Goal: Navigation & Orientation: Find specific page/section

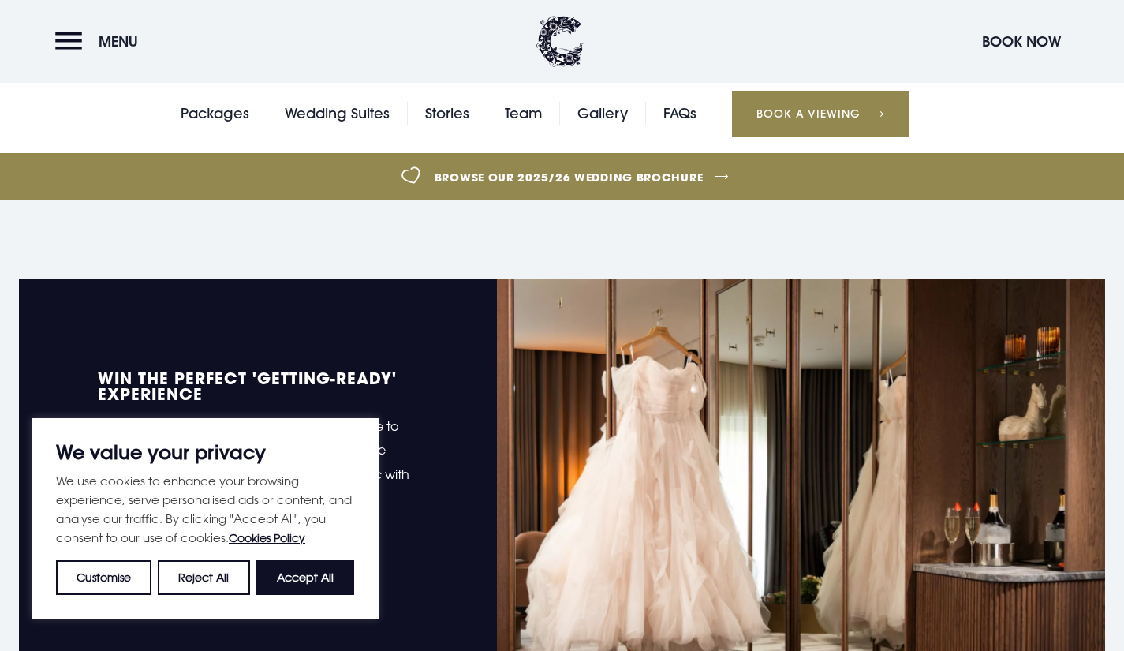
scroll to position [629, 0]
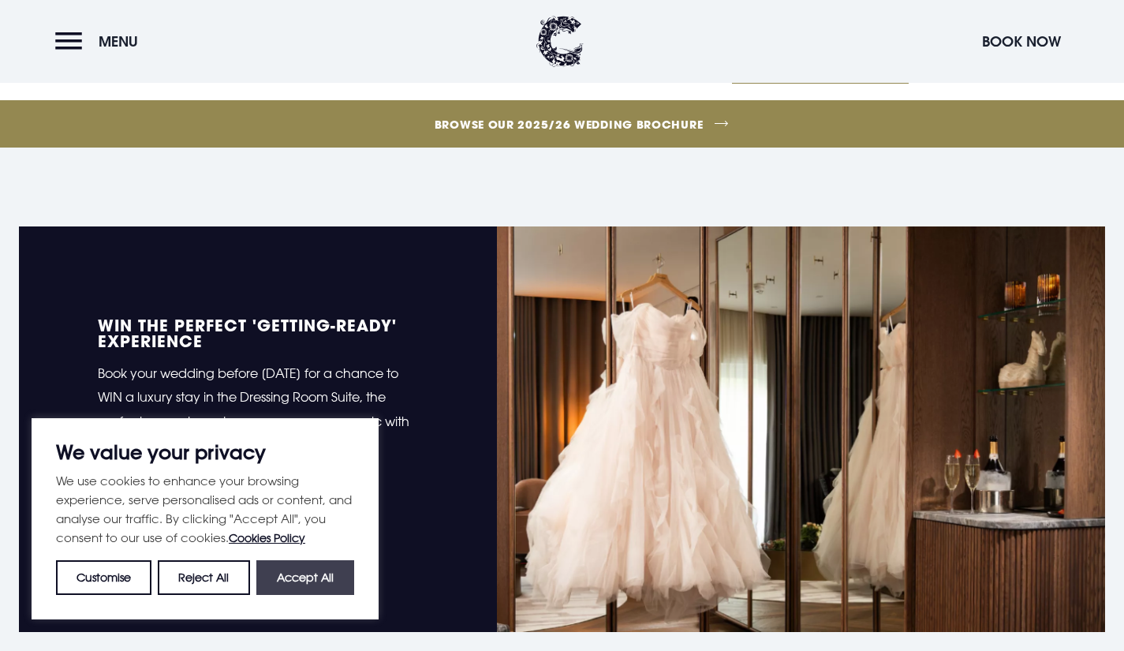
click at [308, 581] on button "Accept All" at bounding box center [305, 577] width 98 height 35
checkbox input "true"
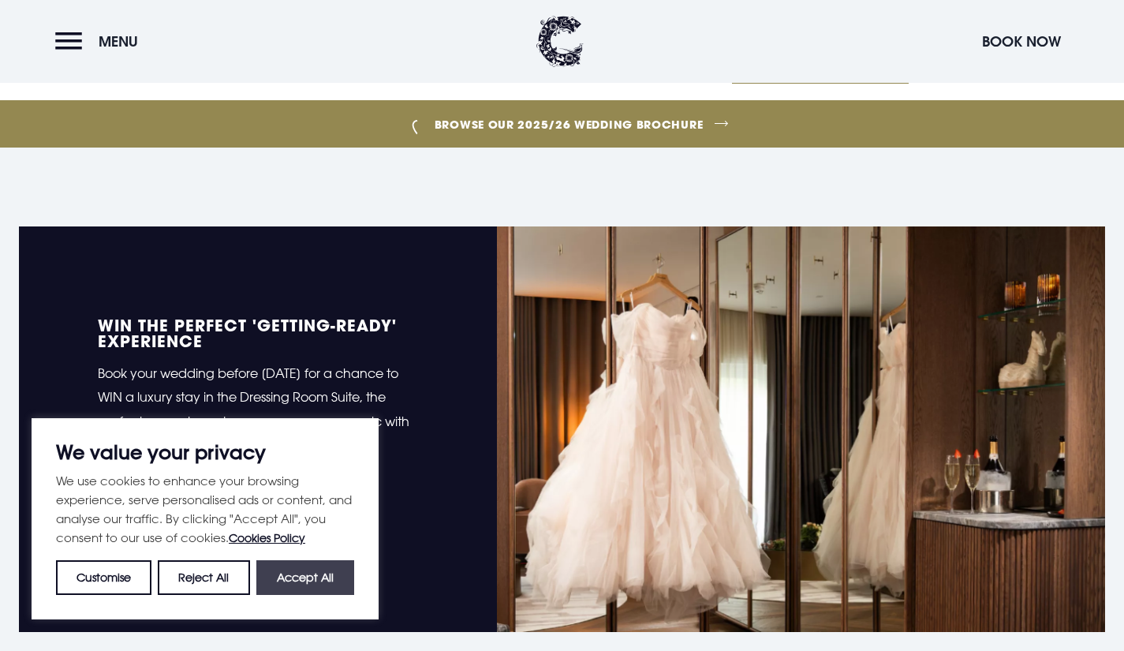
checkbox input "true"
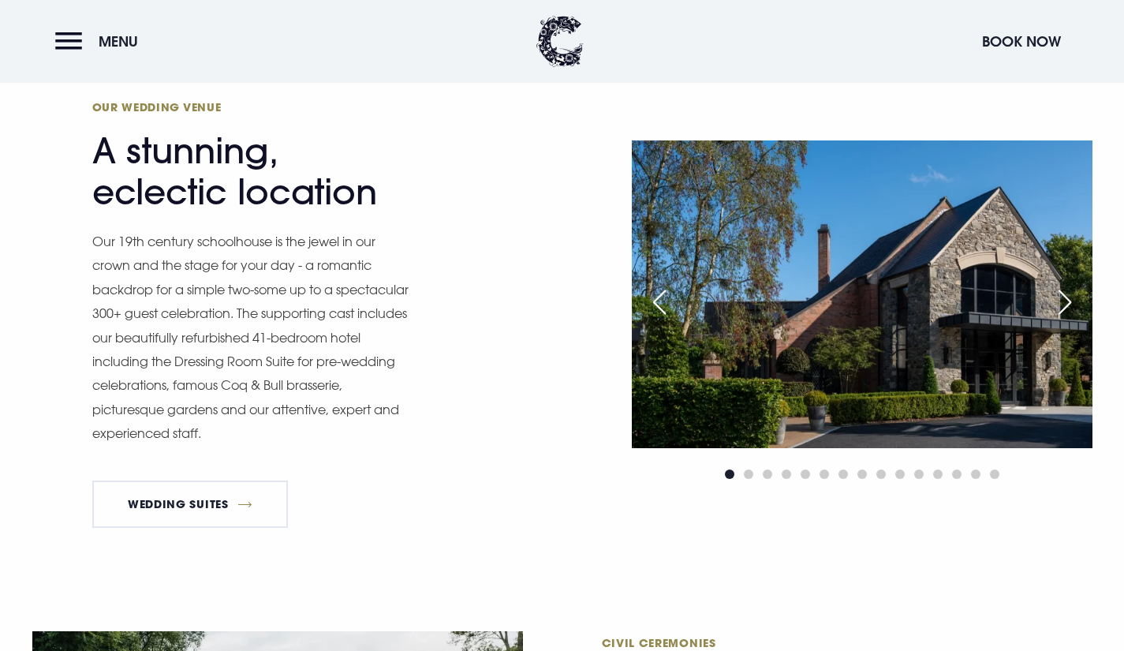
scroll to position [1330, 0]
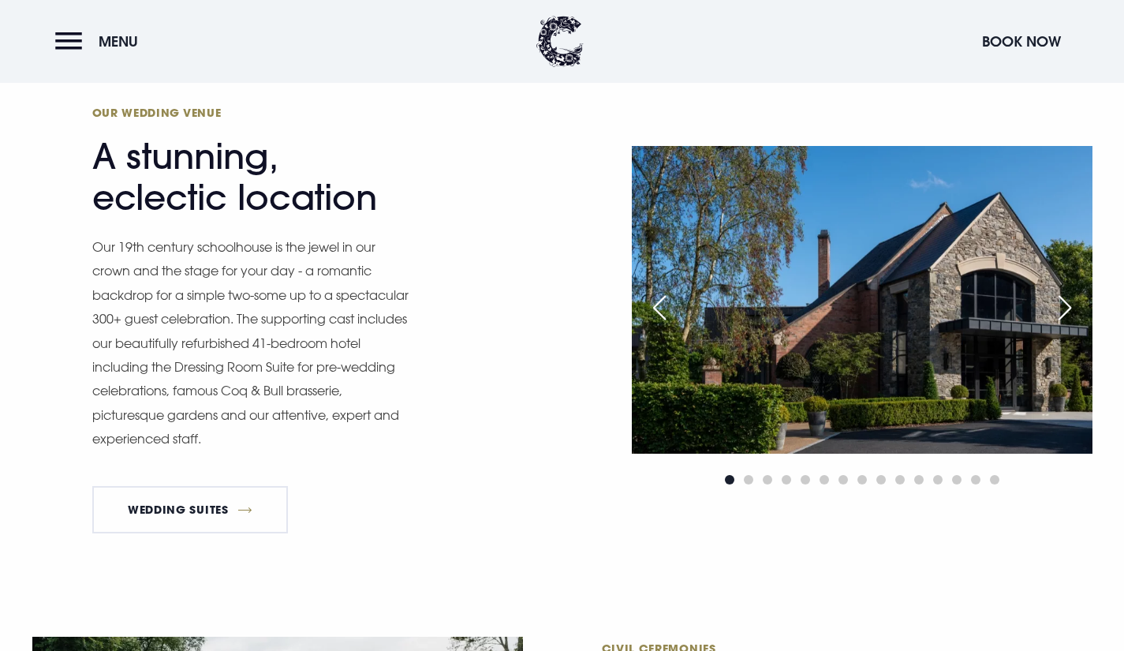
click at [1072, 304] on div "Next slide" at bounding box center [1064, 307] width 39 height 35
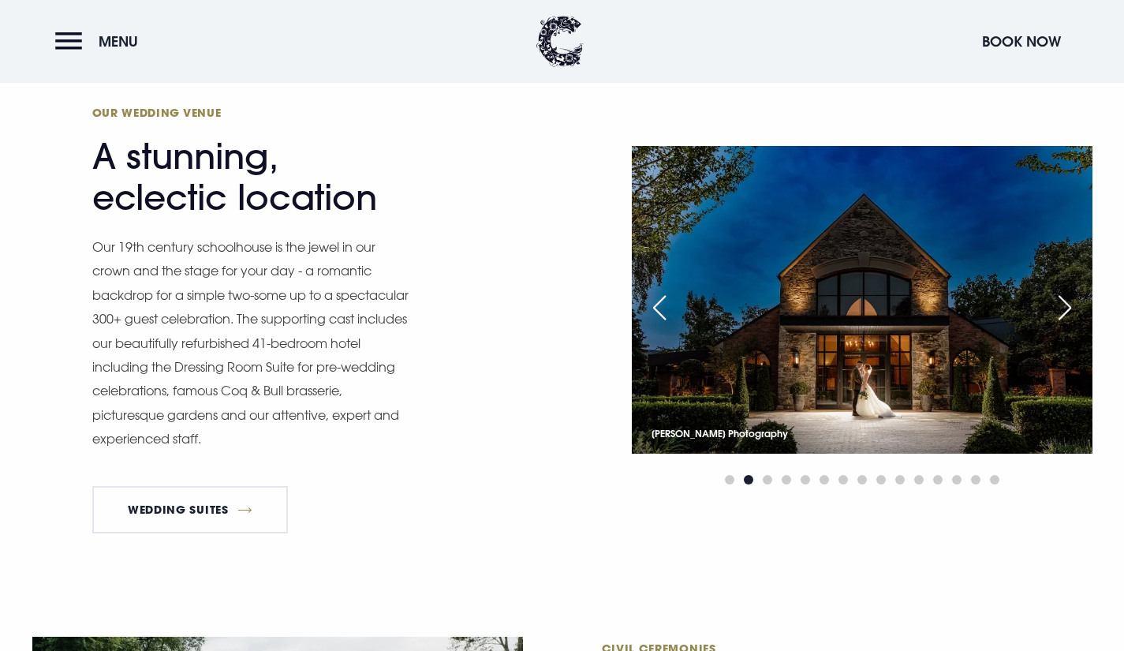
click at [1072, 304] on div "Next slide" at bounding box center [1064, 307] width 39 height 35
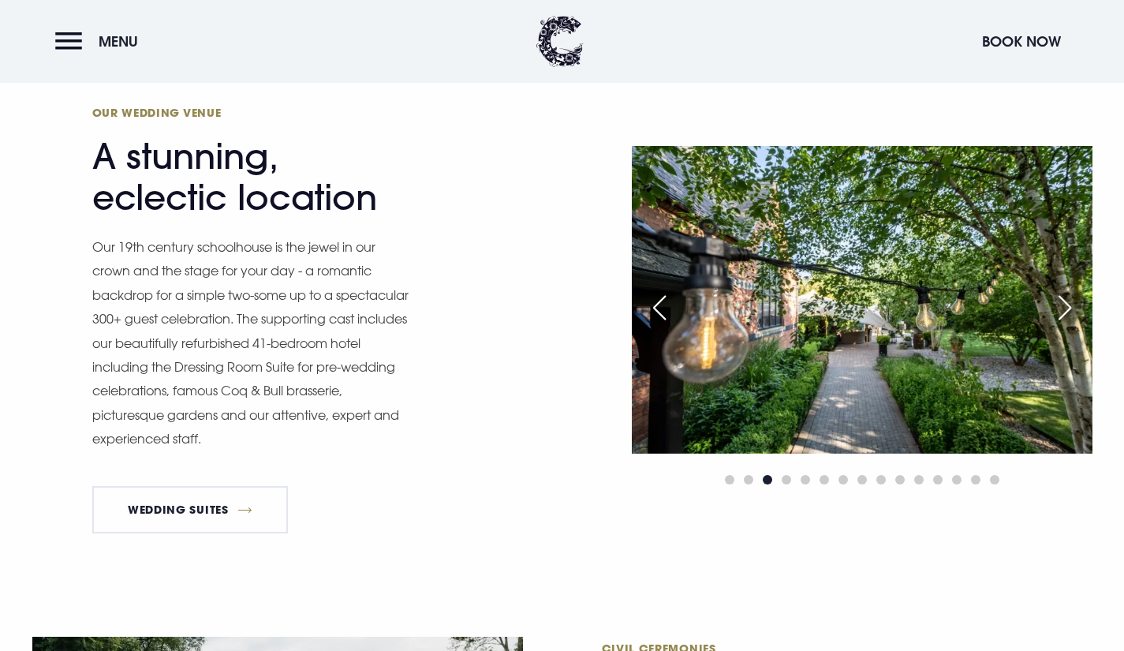
click at [1072, 304] on div "Next slide" at bounding box center [1064, 307] width 39 height 35
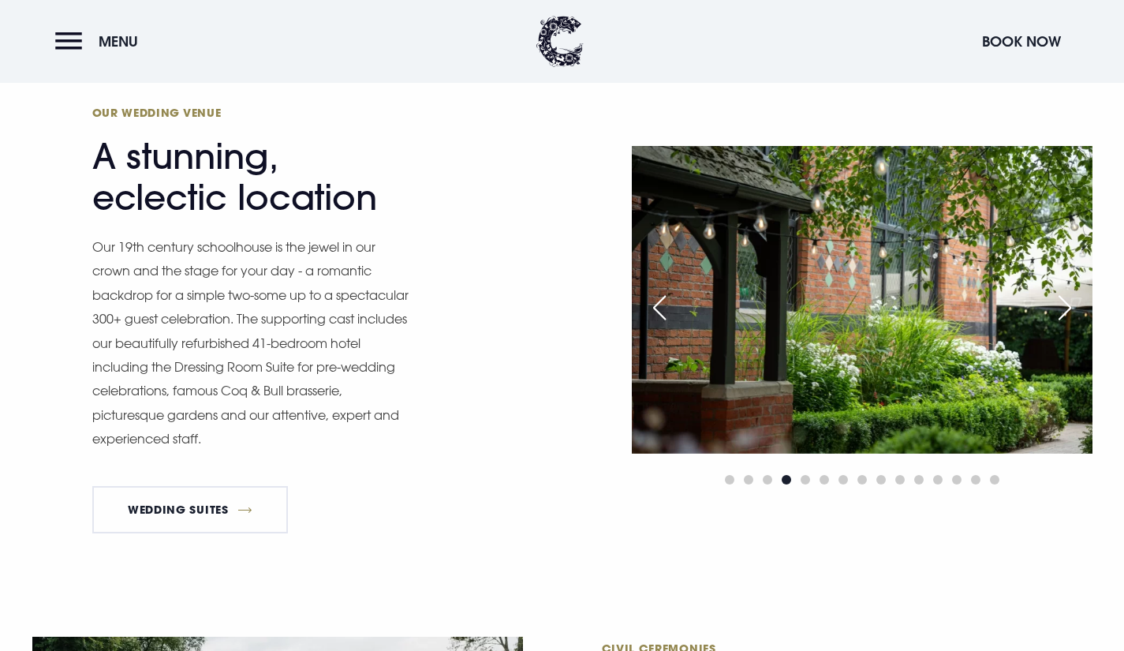
click at [1072, 304] on div "Next slide" at bounding box center [1064, 307] width 39 height 35
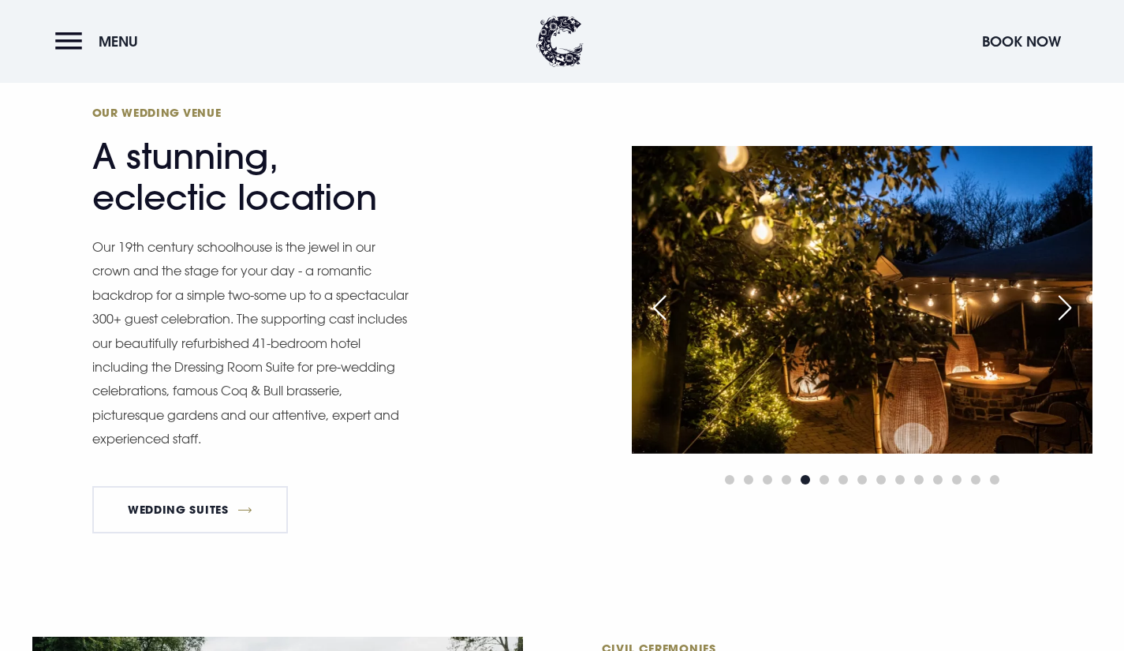
click at [1072, 304] on div "Next slide" at bounding box center [1064, 307] width 39 height 35
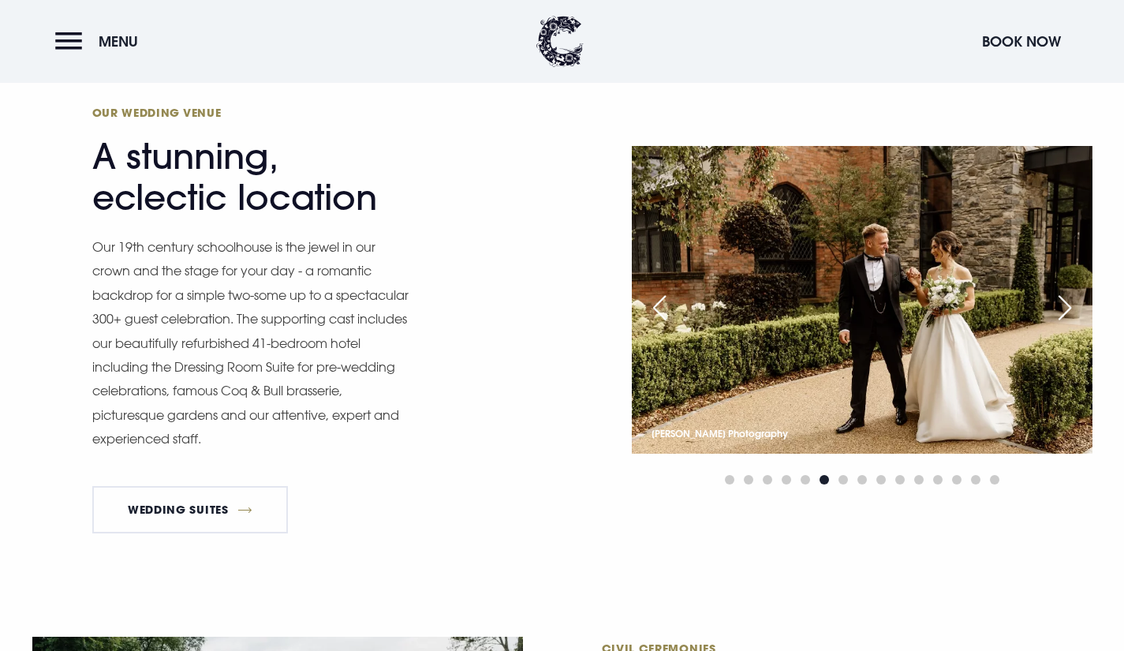
click at [1072, 304] on div "Next slide" at bounding box center [1064, 307] width 39 height 35
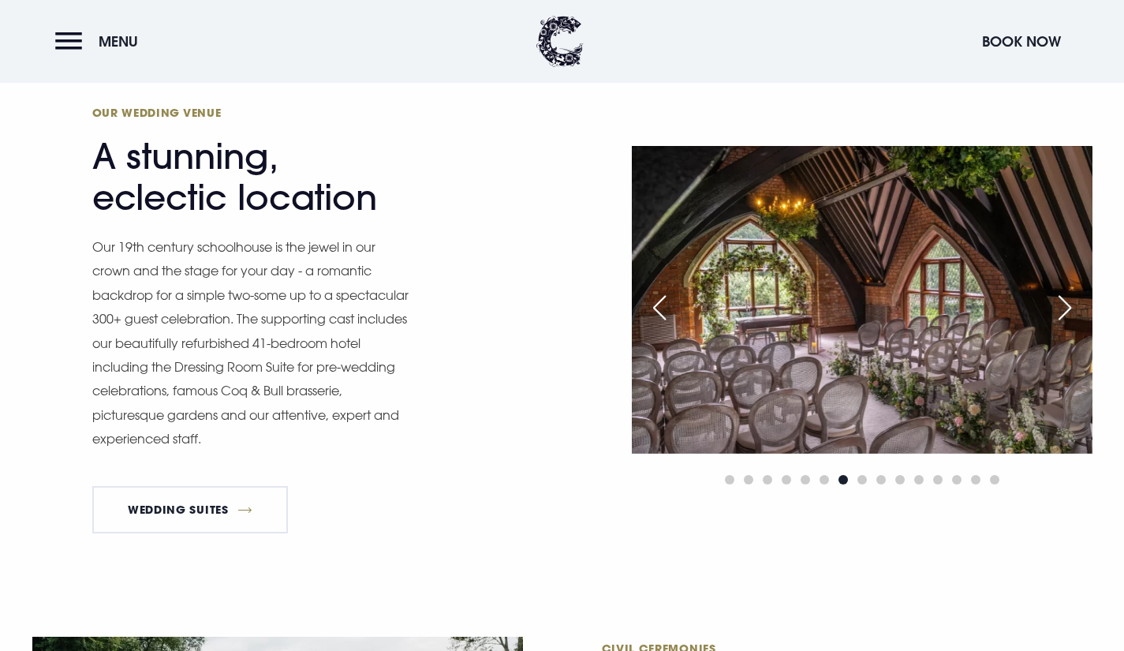
click at [1072, 304] on div "Next slide" at bounding box center [1064, 307] width 39 height 35
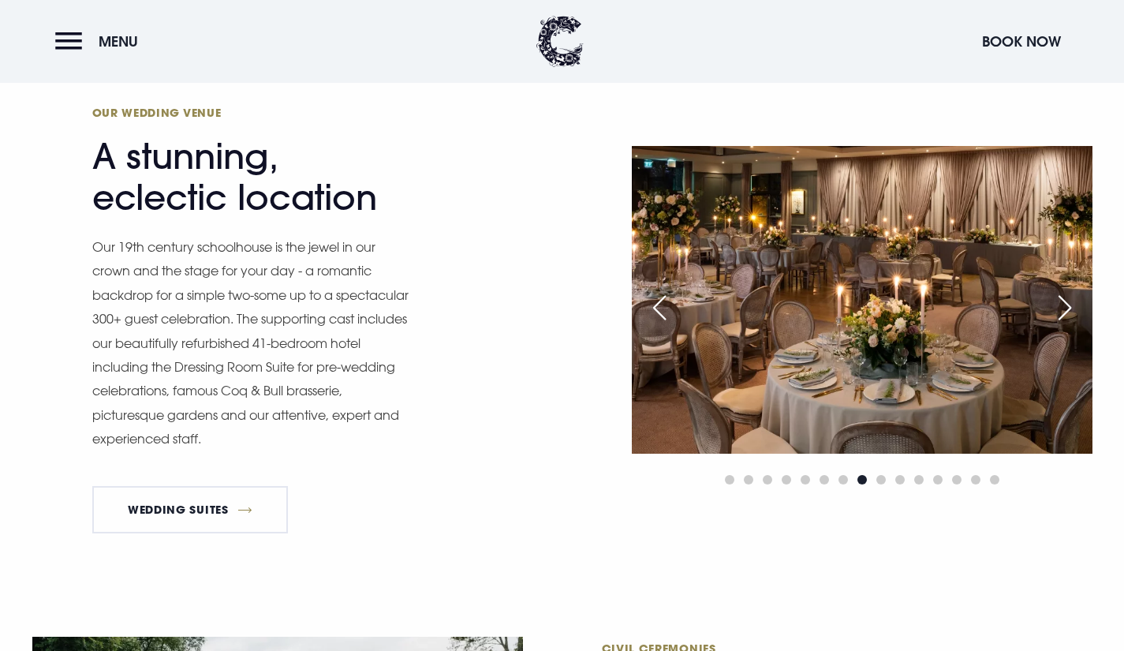
click at [1072, 304] on div "Next slide" at bounding box center [1064, 307] width 39 height 35
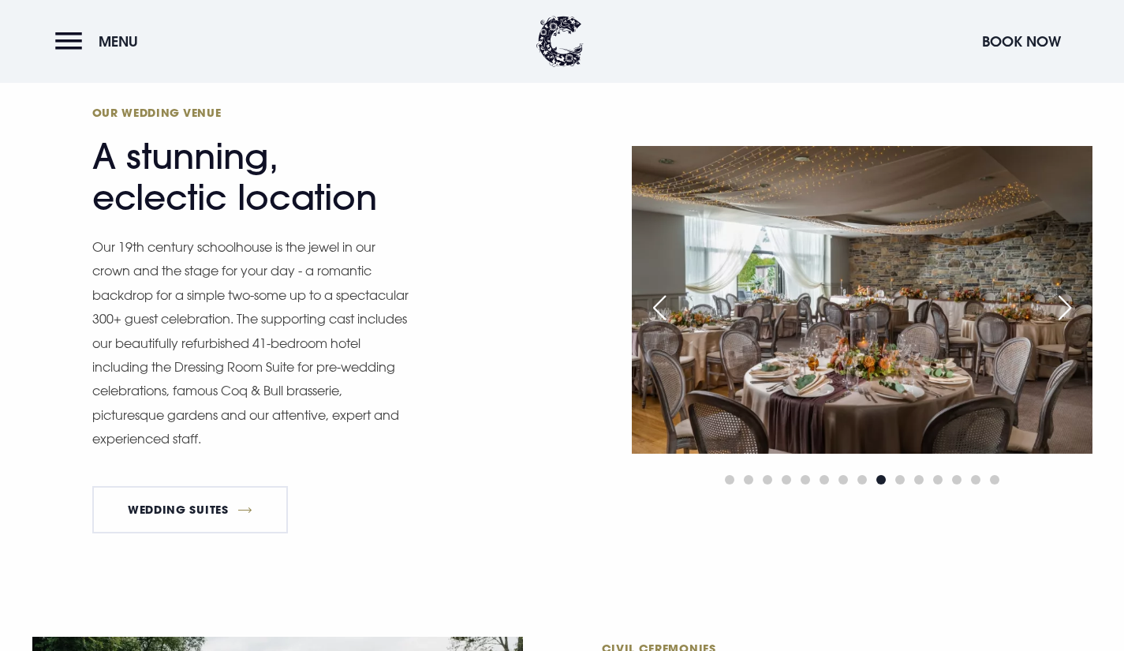
click at [1072, 304] on div "Next slide" at bounding box center [1064, 307] width 39 height 35
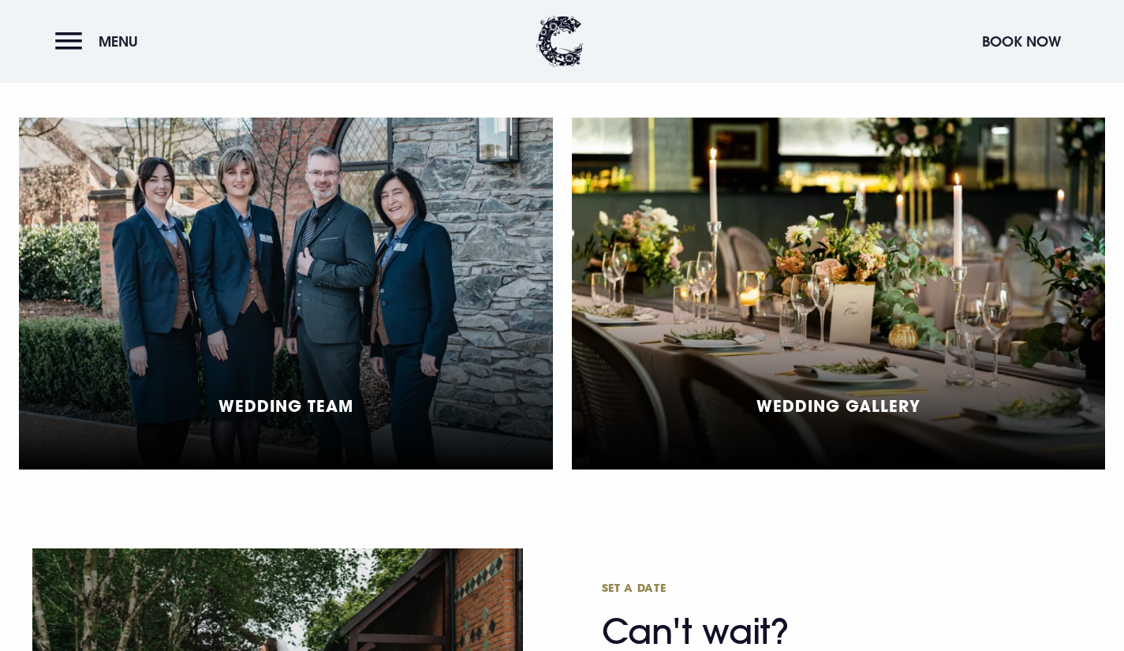
scroll to position [3718, 0]
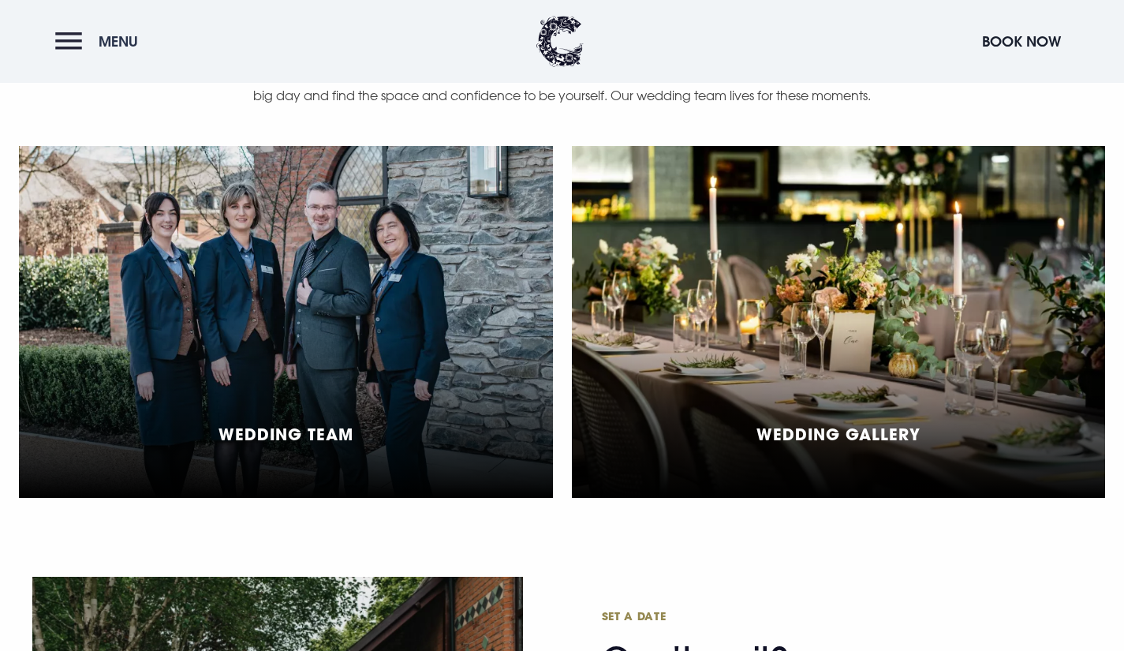
click at [71, 51] on button "Menu" at bounding box center [100, 41] width 91 height 34
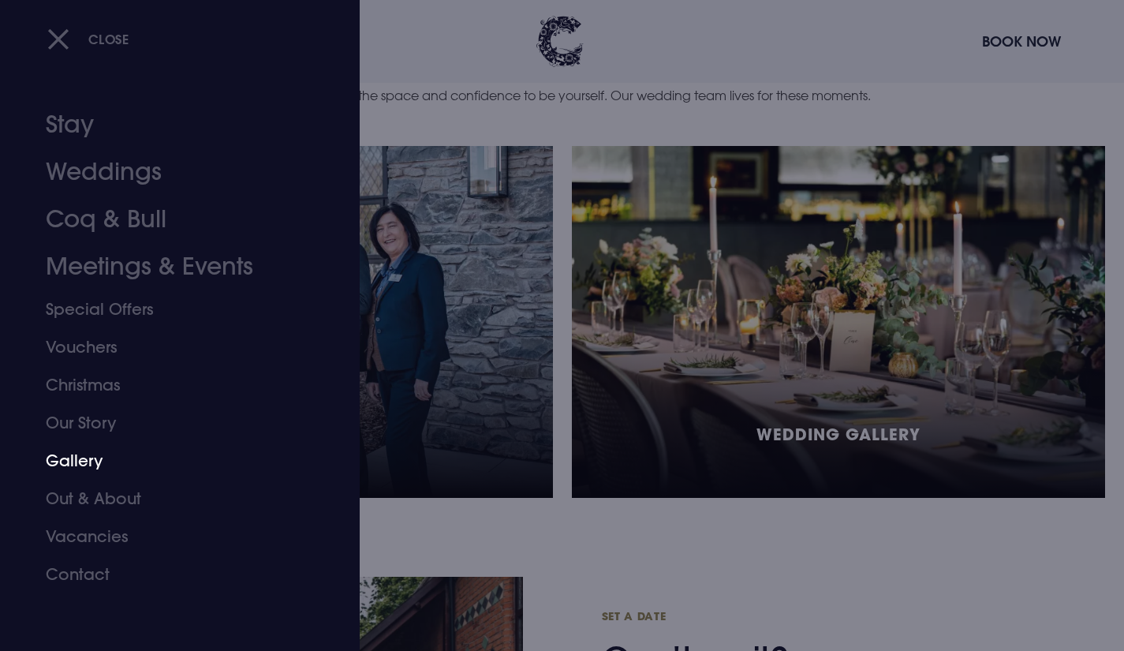
click at [84, 456] on link "Gallery" at bounding box center [170, 461] width 249 height 38
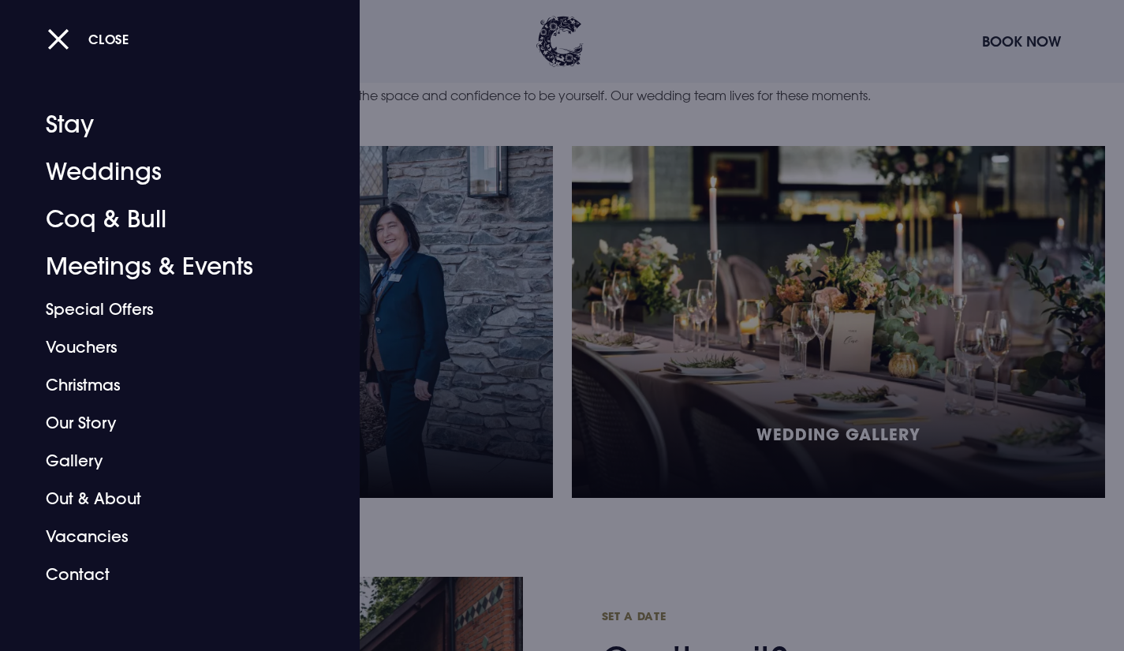
scroll to position [3713, 0]
